Goal: Information Seeking & Learning: Learn about a topic

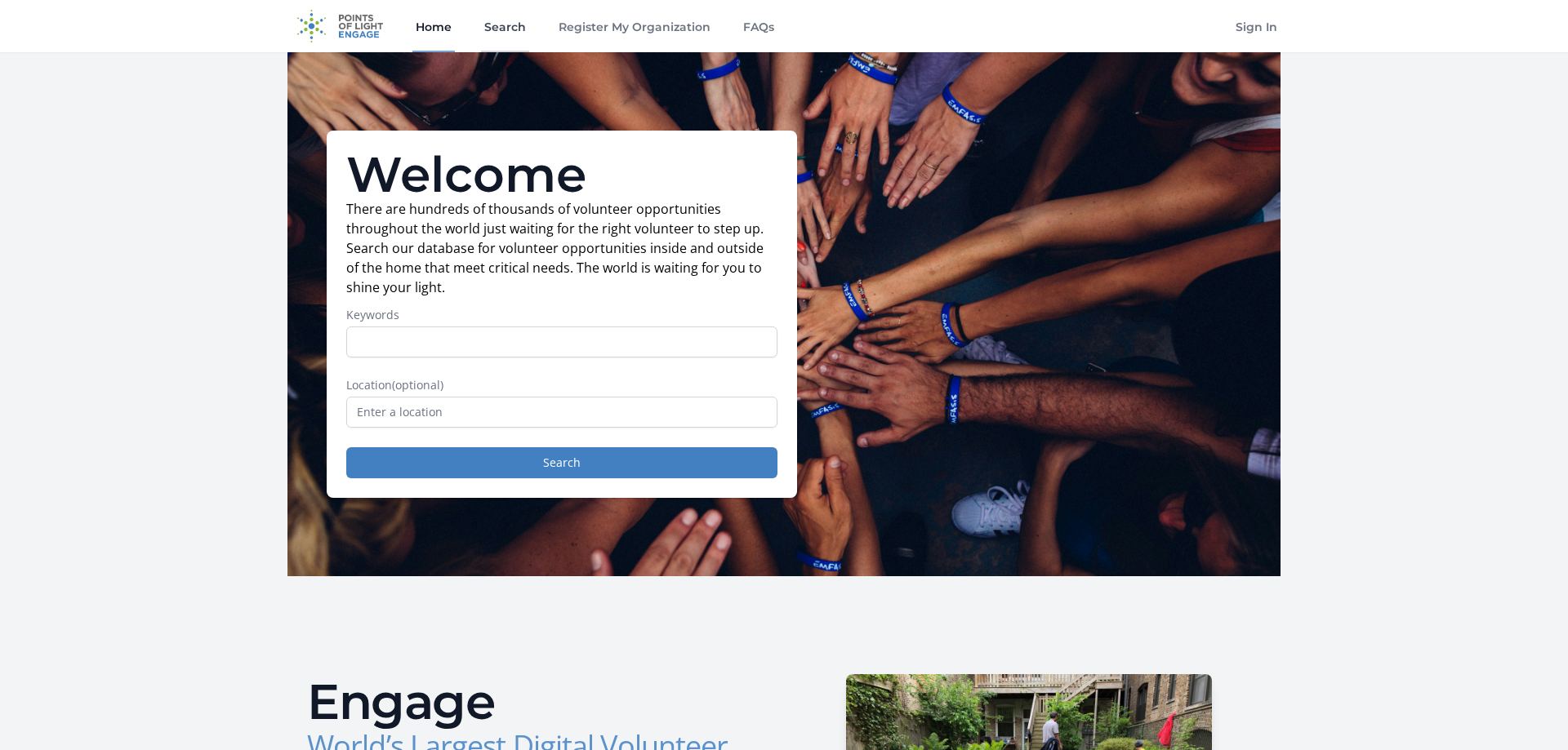
click at [491, 35] on link "Search" at bounding box center [505, 26] width 48 height 52
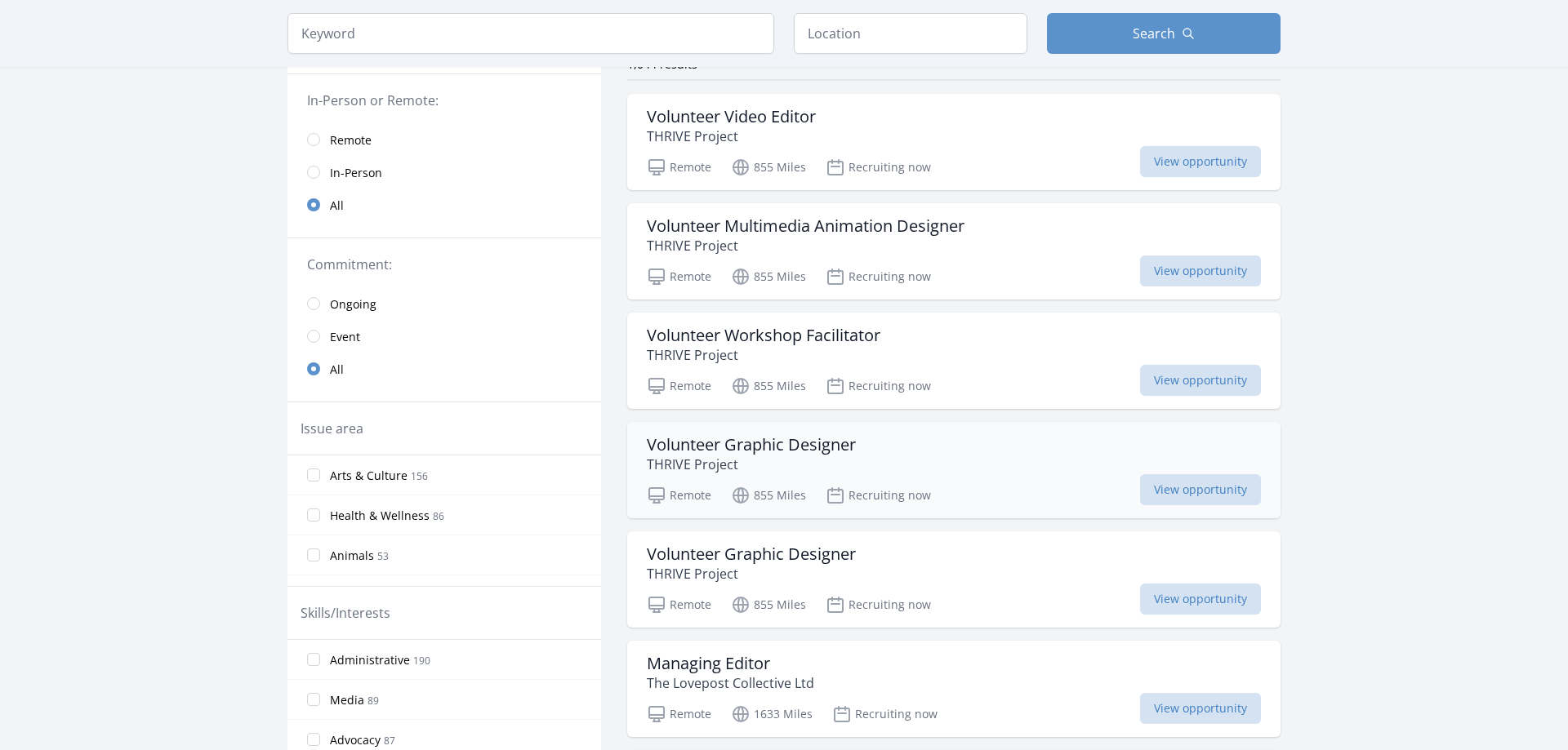
scroll to position [250, 0]
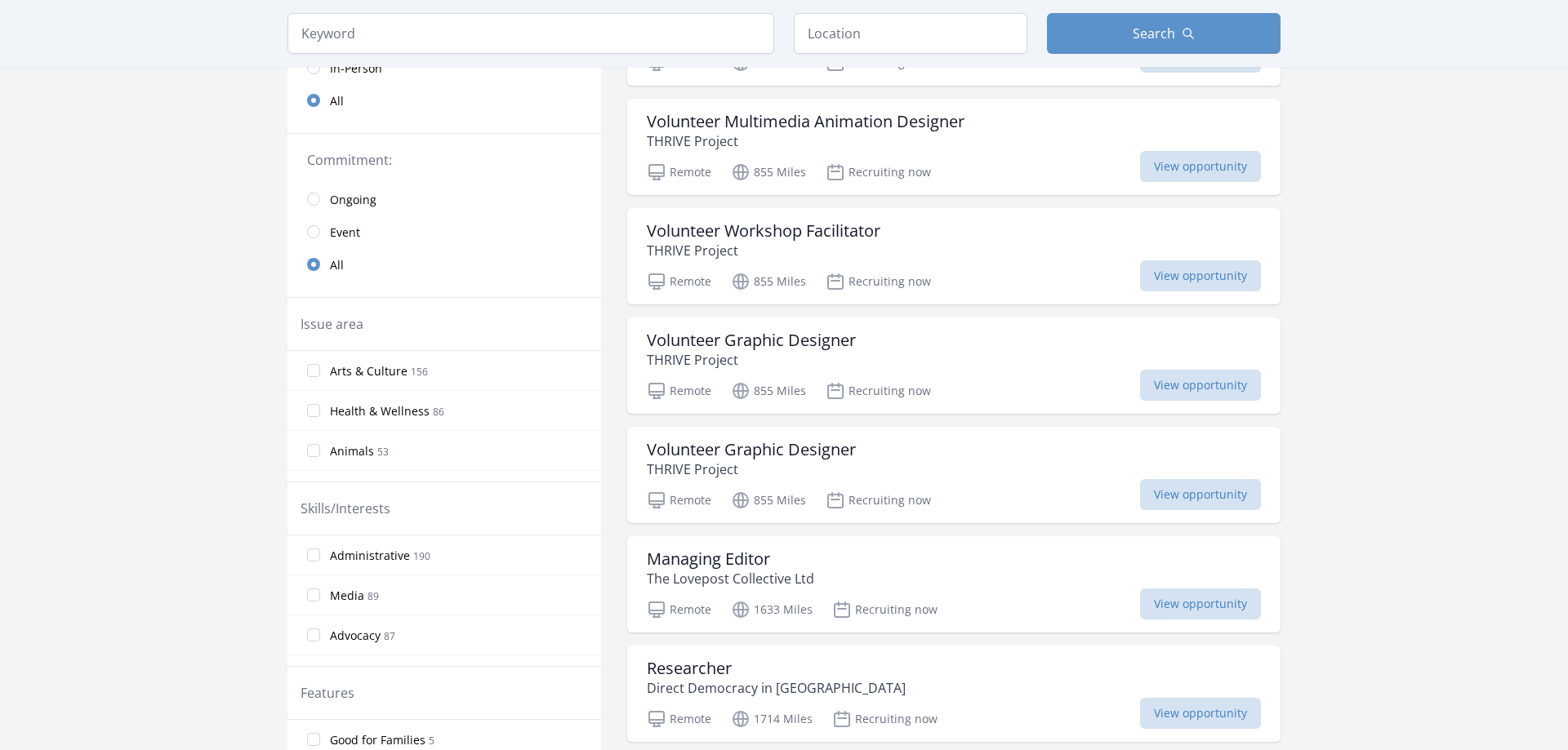
click at [350, 60] on div "Keyword Location Search" at bounding box center [784, 33] width 1045 height 67
click at [366, 46] on input "search" at bounding box center [531, 34] width 487 height 41
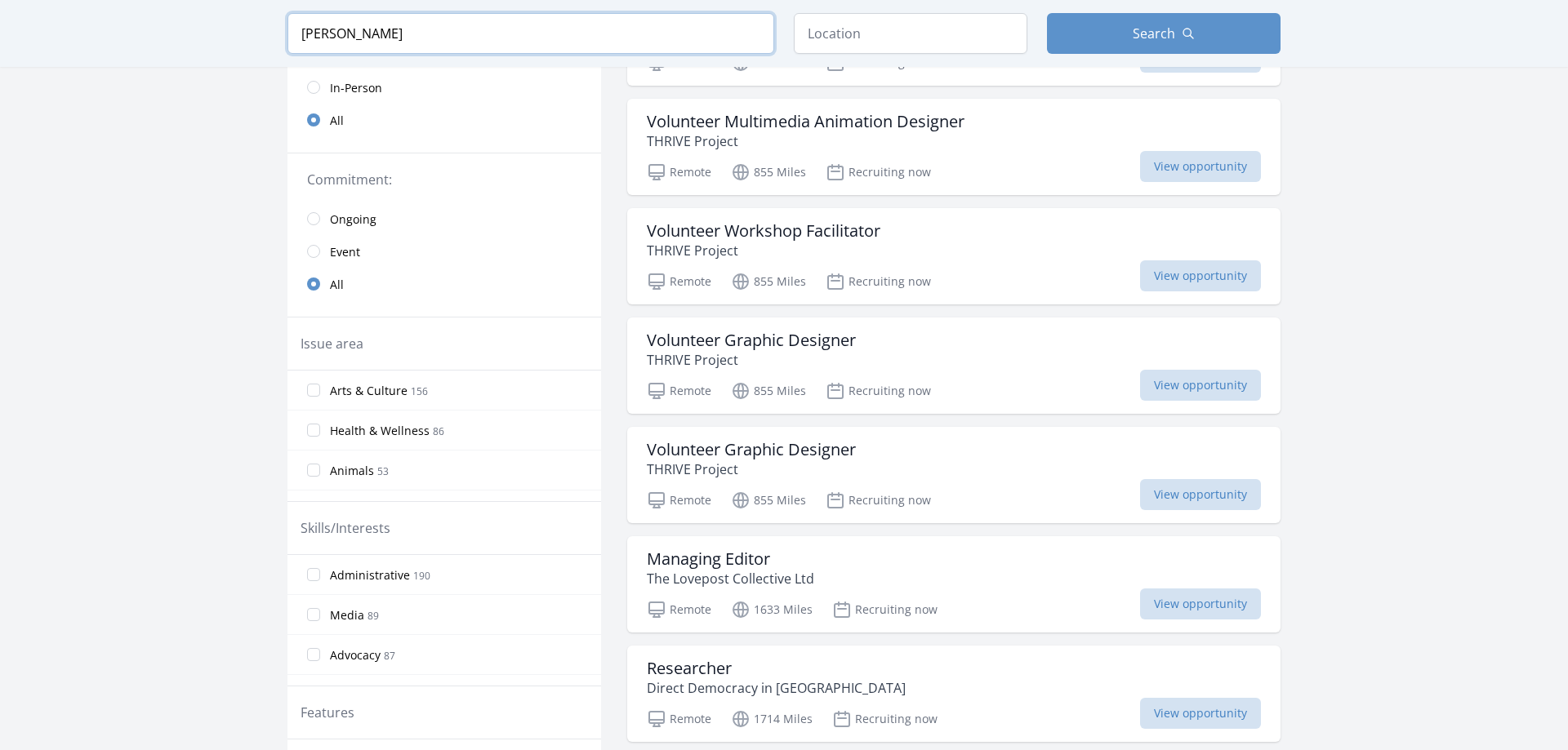
scroll to position [269, 0]
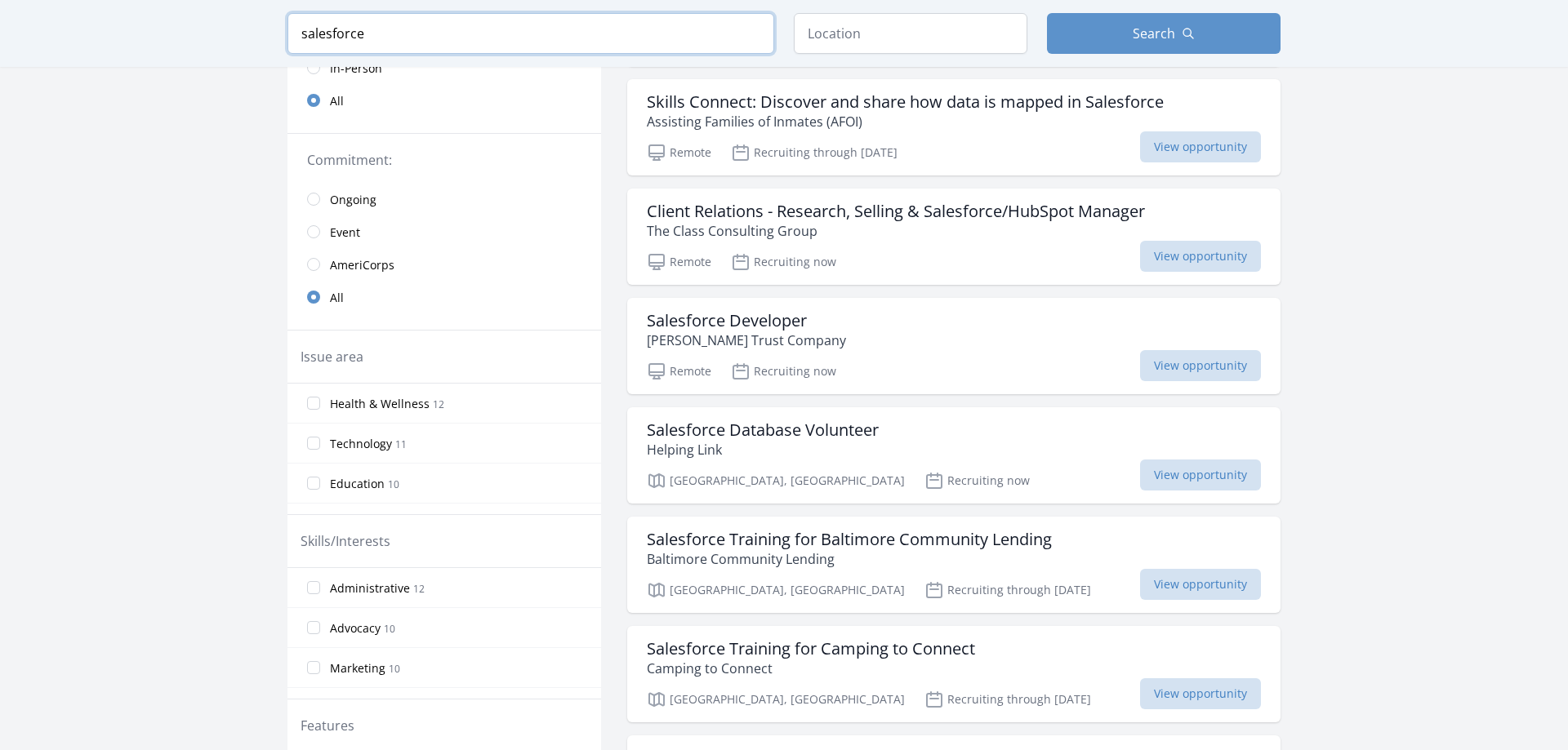
type input "salesforce"
click button "submit" at bounding box center [0, 0] width 0 height 0
click at [887, 34] on input "text" at bounding box center [910, 34] width 234 height 41
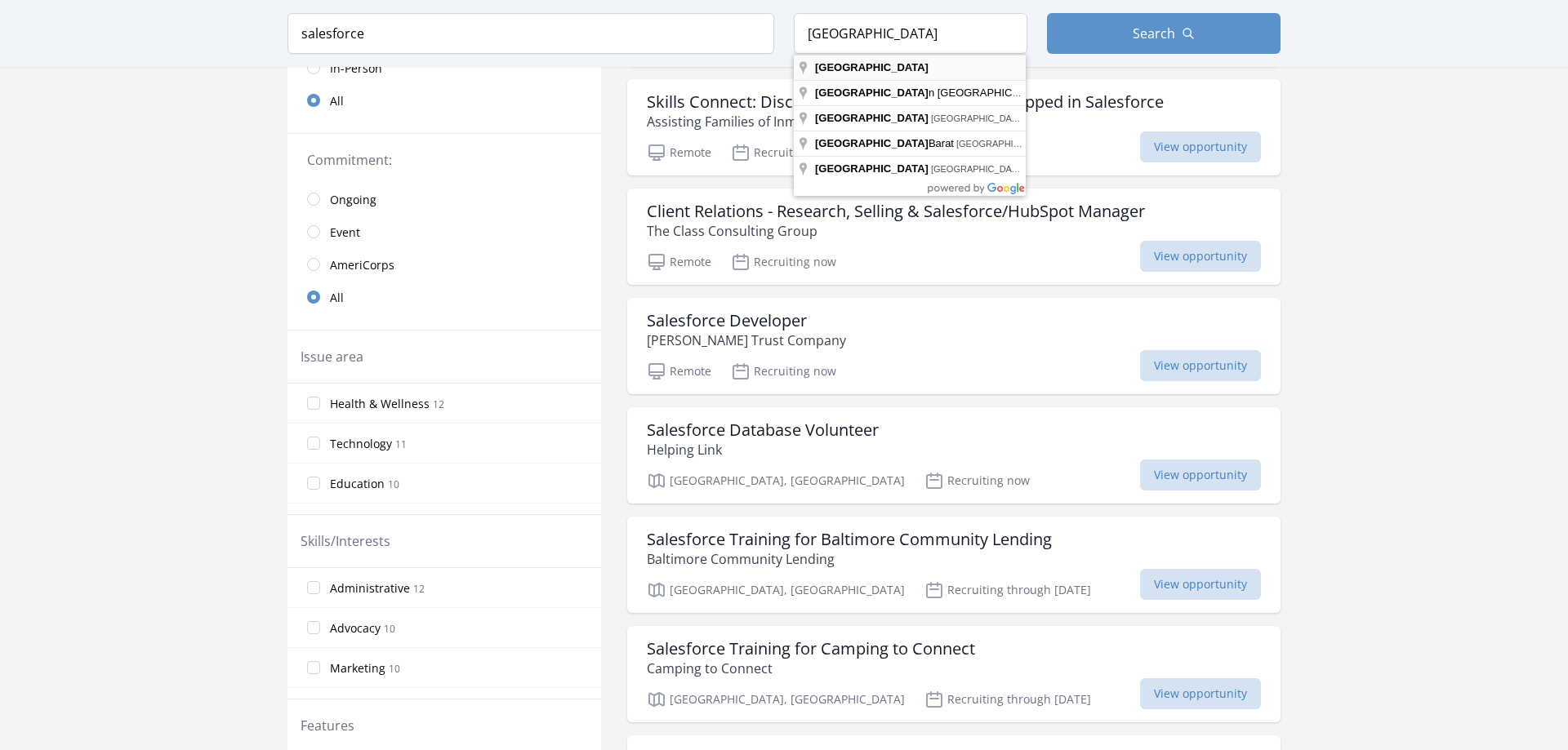
type input "[GEOGRAPHIC_DATA]"
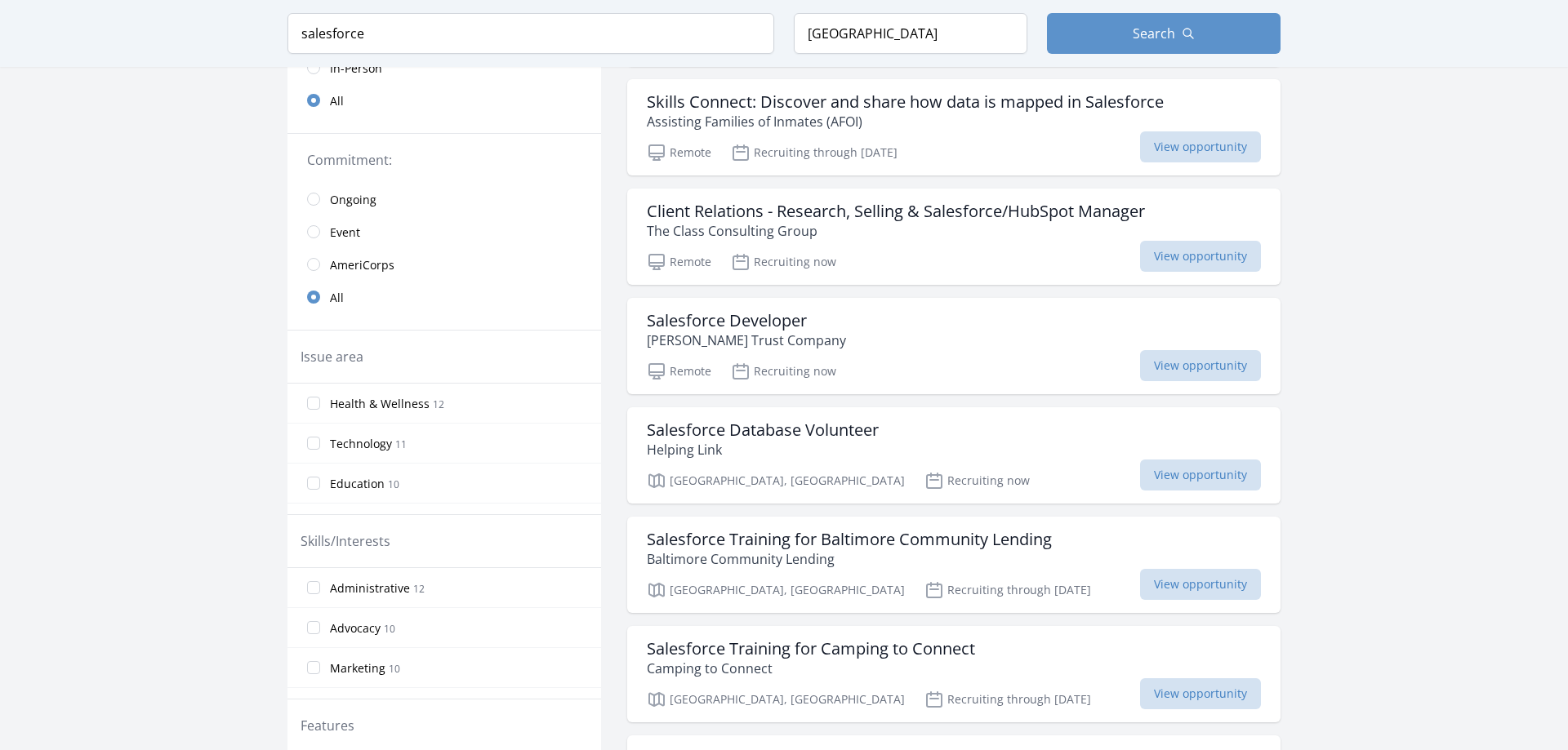
scroll to position [334, 0]
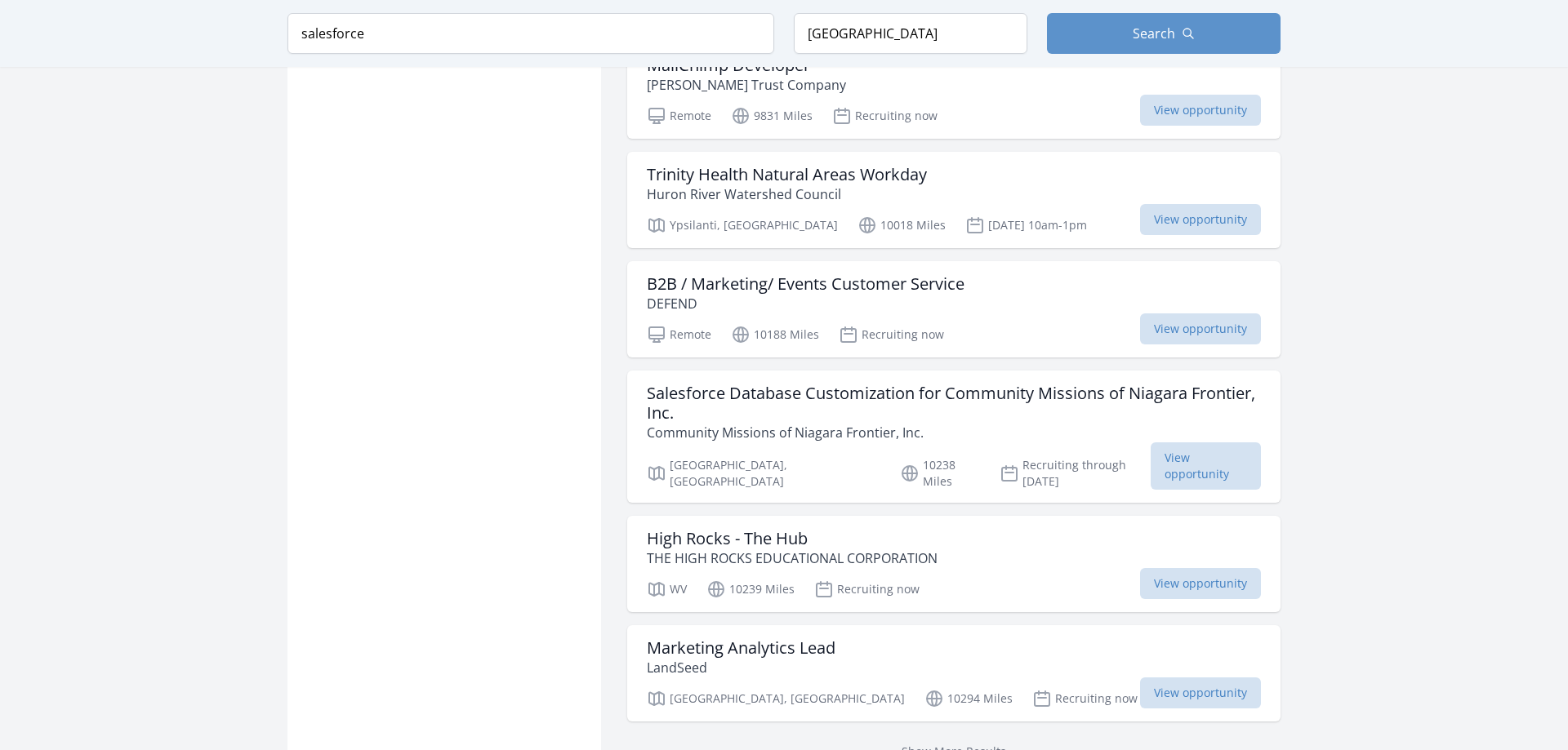
scroll to position [1500, 0]
